Goal: Navigation & Orientation: Find specific page/section

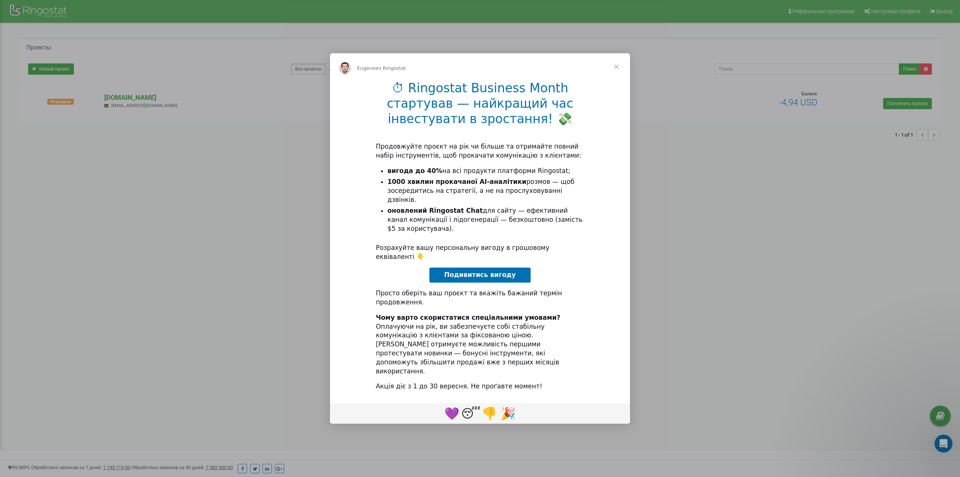
click at [619, 80] on span "Закрыть" at bounding box center [616, 66] width 27 height 27
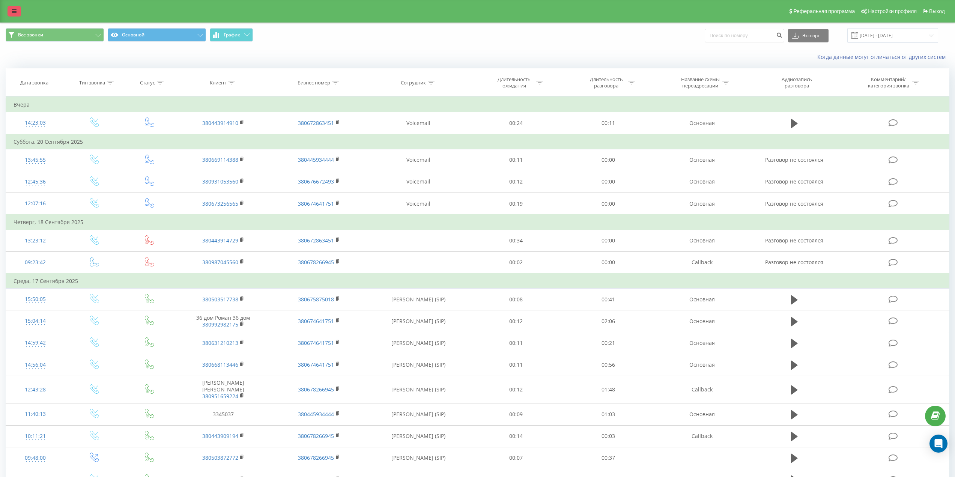
click at [16, 14] on link at bounding box center [15, 11] width 14 height 11
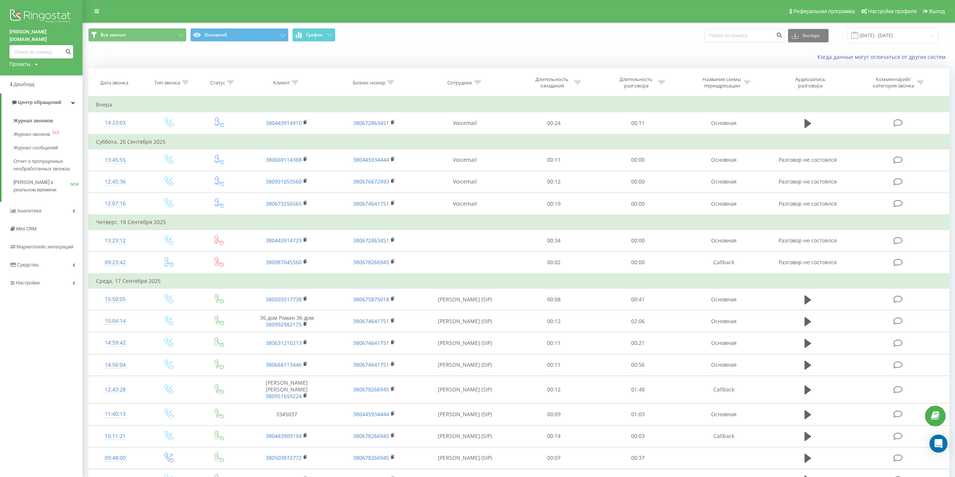
click at [27, 17] on img at bounding box center [41, 17] width 64 height 19
